Goal: Task Accomplishment & Management: Use online tool/utility

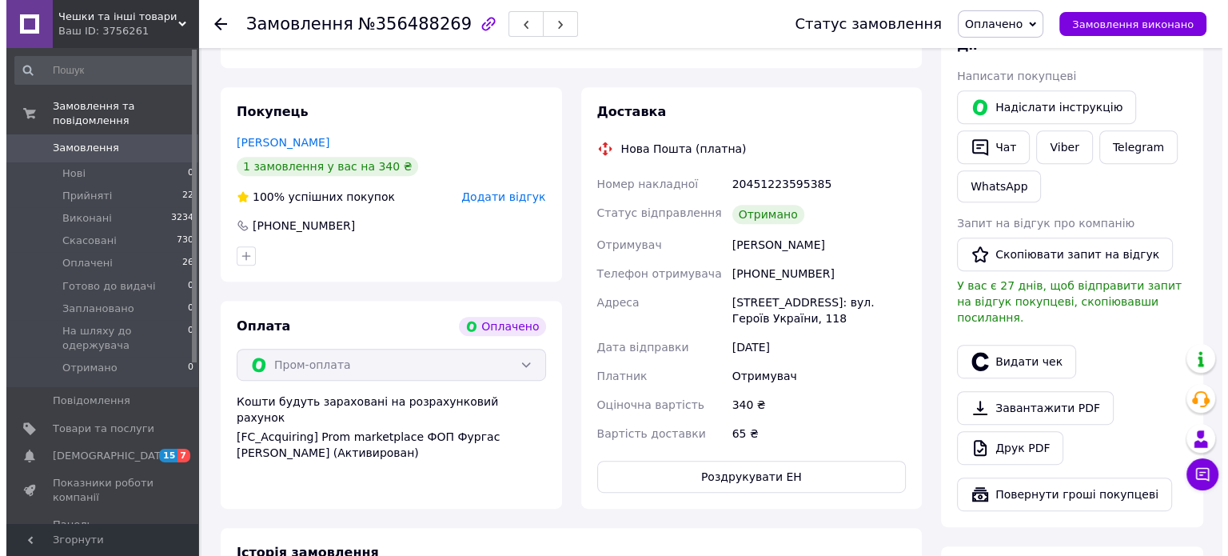
scroll to position [799, 0]
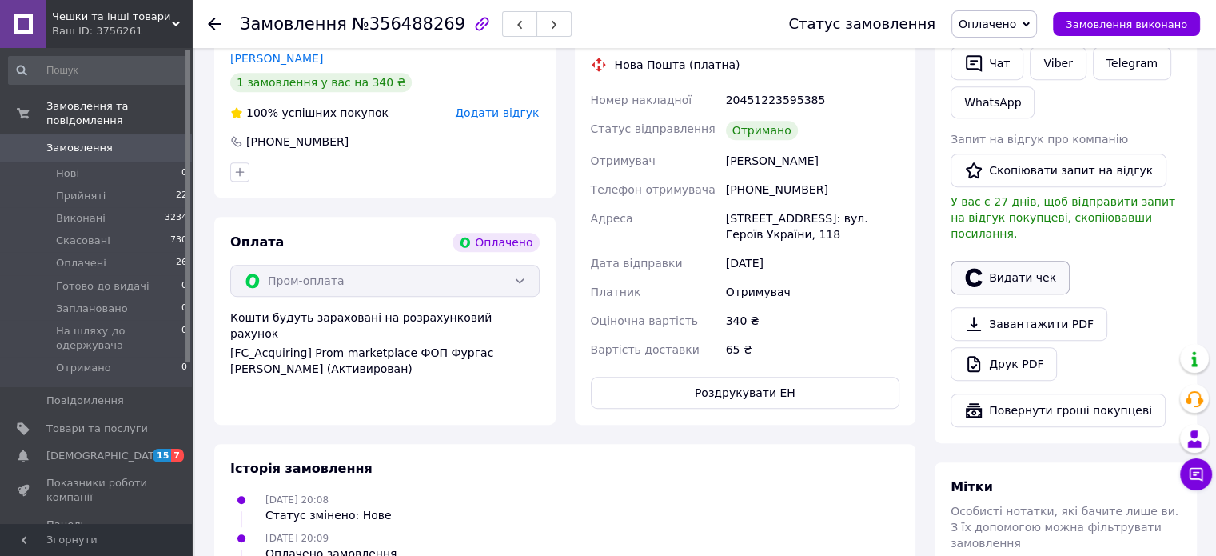
click at [987, 261] on button "Видати чек" at bounding box center [1010, 278] width 119 height 34
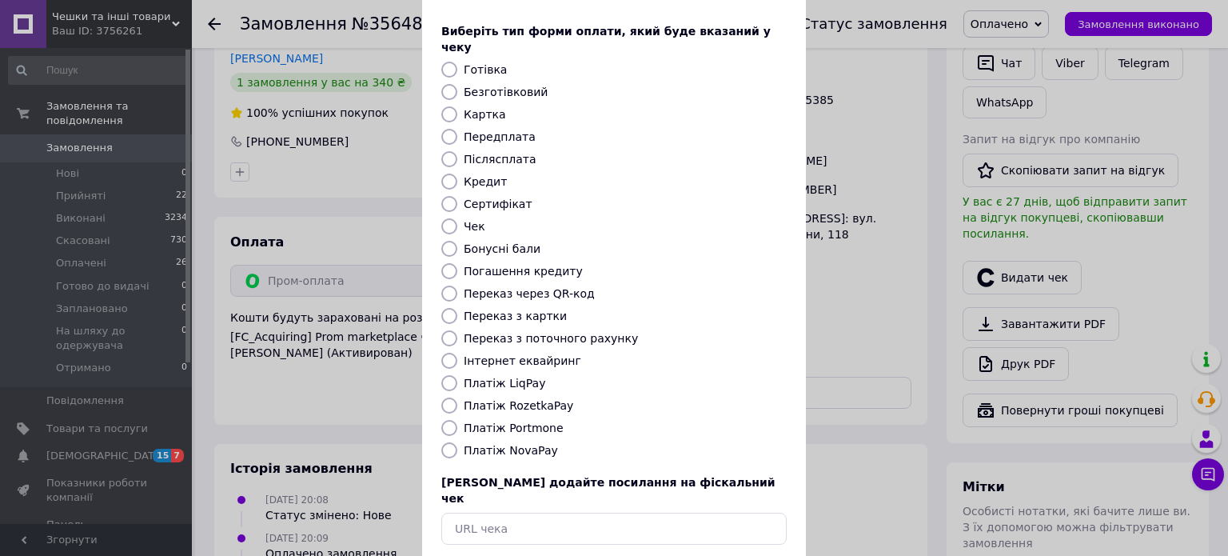
scroll to position [130, 0]
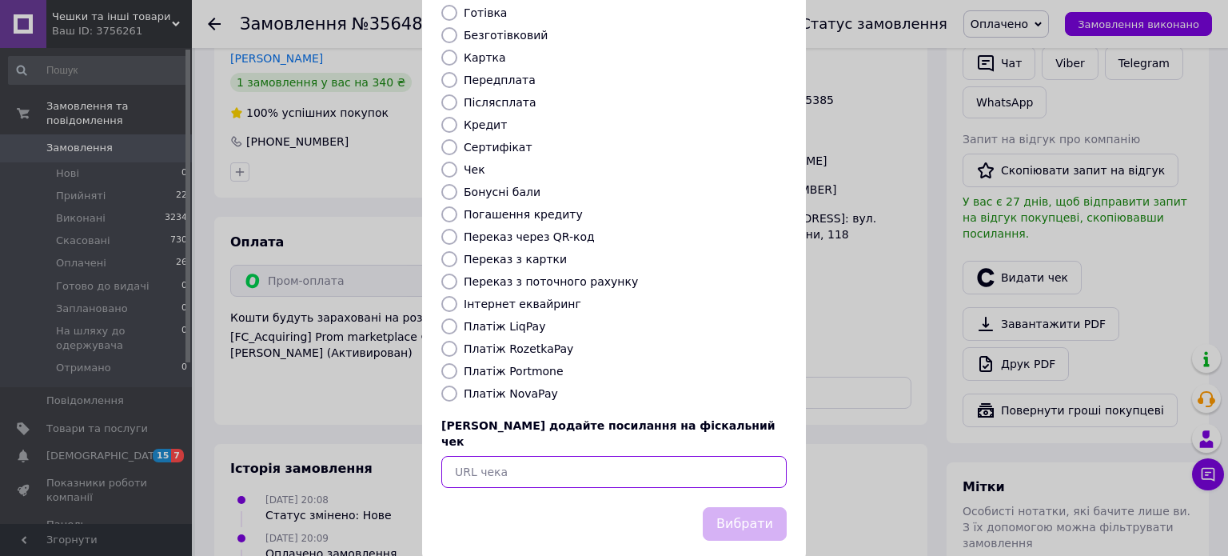
click at [484, 456] on input "text" at bounding box center [613, 472] width 345 height 32
paste input "[URL][DOMAIN_NAME]"
type input "[URL][DOMAIN_NAME]"
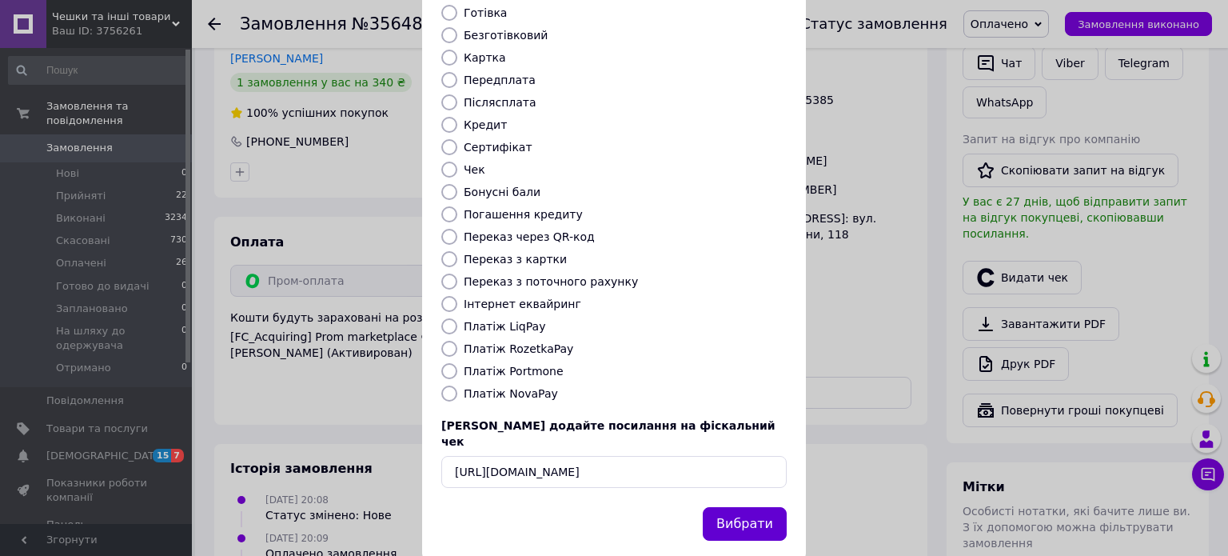
click at [749, 507] on button "Вибрати" at bounding box center [745, 524] width 84 height 34
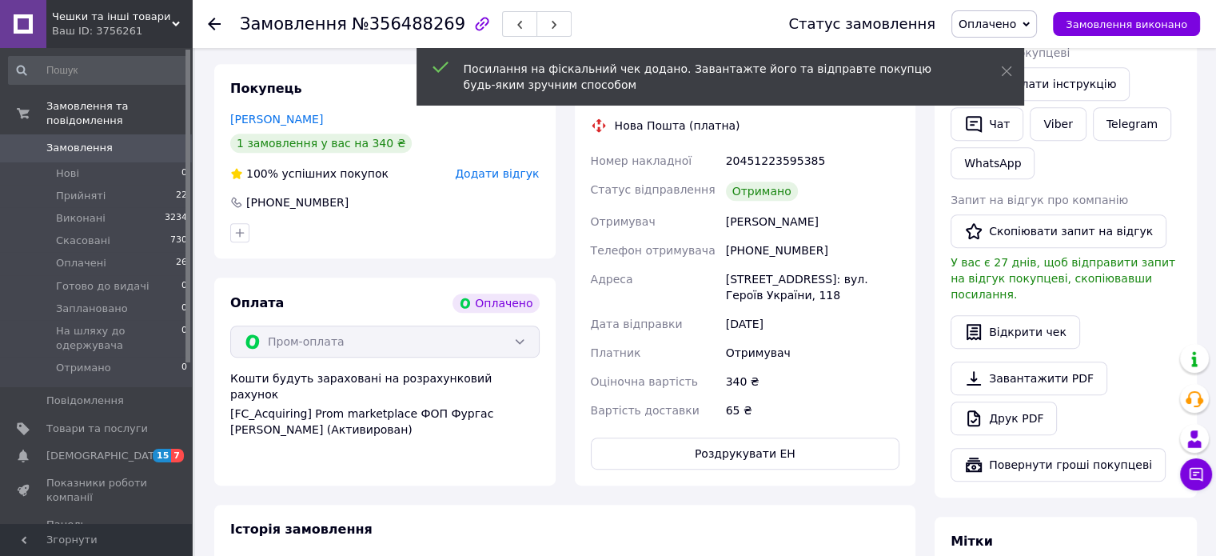
scroll to position [560, 0]
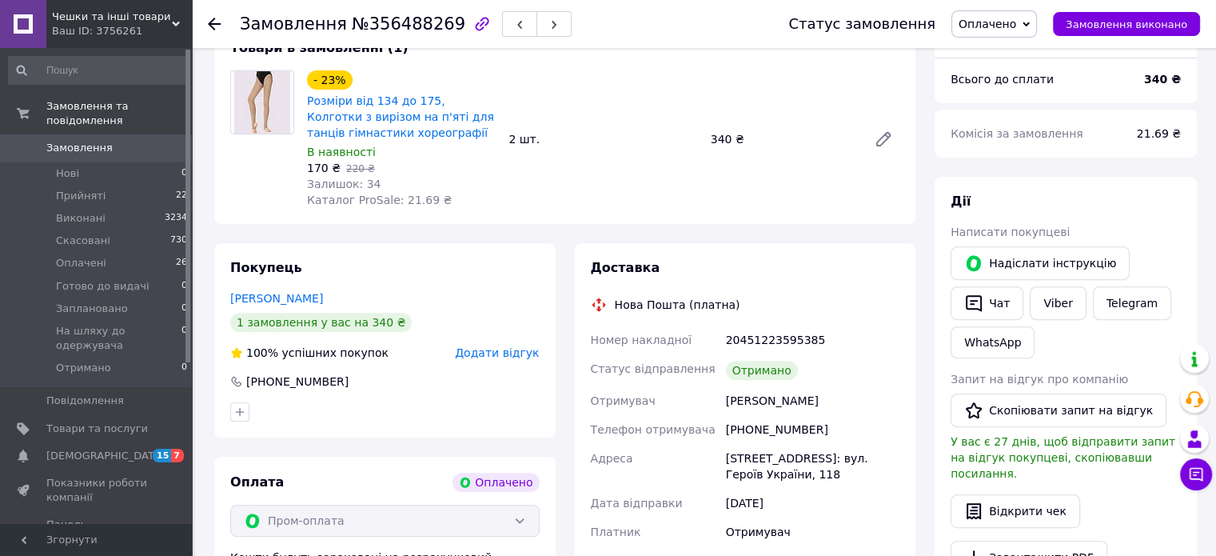
click at [86, 142] on link "Замовлення 0" at bounding box center [98, 147] width 197 height 27
